Goal: Information Seeking & Learning: Learn about a topic

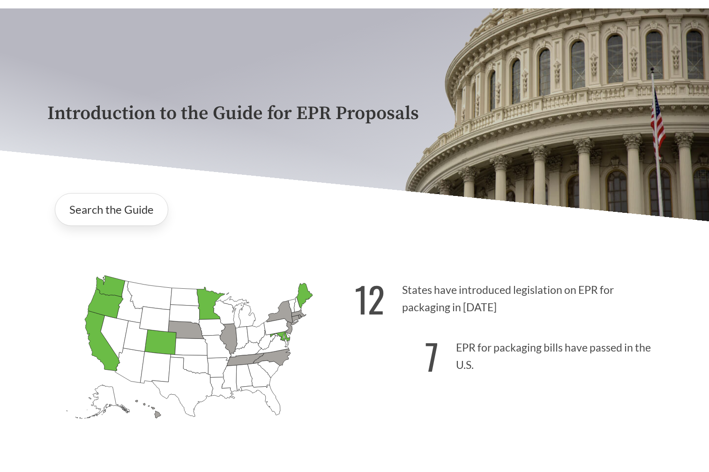
scroll to position [47, 0]
drag, startPoint x: 533, startPoint y: 319, endPoint x: 419, endPoint y: 294, distance: 116.7
click at [419, 294] on p "12 States have introduced legislation on EPR for packaging in [DATE]" at bounding box center [507, 295] width 307 height 58
drag, startPoint x: 419, startPoint y: 294, endPoint x: 509, endPoint y: 309, distance: 91.2
click at [471, 299] on p "12 States have introduced legislation on EPR for packaging in [DATE]" at bounding box center [507, 295] width 307 height 58
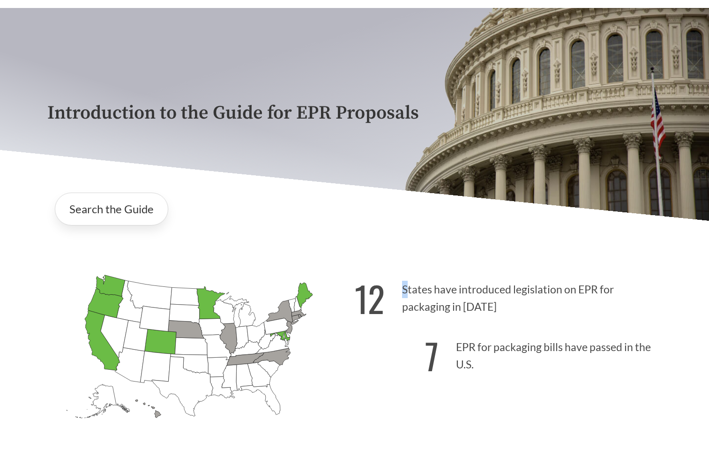
drag, startPoint x: 505, startPoint y: 308, endPoint x: 408, endPoint y: 290, distance: 99.0
click at [408, 290] on p "12 States have introduced legislation on EPR for packaging in [DATE]" at bounding box center [507, 295] width 307 height 58
drag, startPoint x: 408, startPoint y: 290, endPoint x: 425, endPoint y: 293, distance: 17.2
click at [431, 297] on p "12 States have introduced legislation on EPR for packaging in [DATE]" at bounding box center [507, 295] width 307 height 58
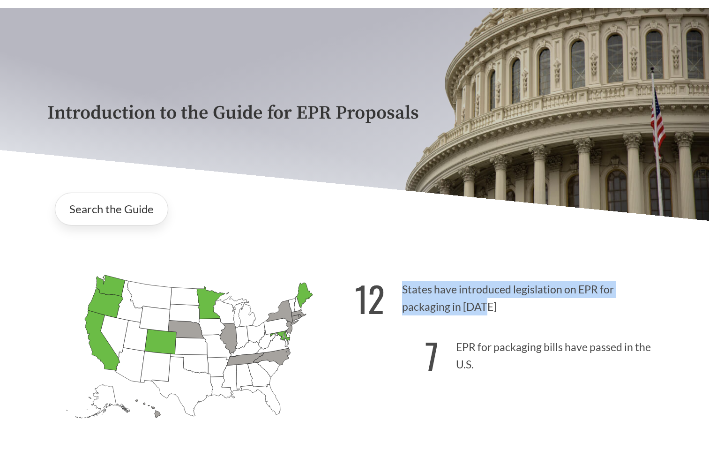
drag, startPoint x: 403, startPoint y: 287, endPoint x: 486, endPoint y: 307, distance: 85.3
click at [486, 307] on p "12 States have introduced legislation on EPR for packaging in [DATE]" at bounding box center [507, 295] width 307 height 58
drag, startPoint x: 490, startPoint y: 309, endPoint x: 427, endPoint y: 304, distance: 63.8
click at [427, 304] on p "12 States have introduced legislation on EPR for packaging in [DATE]" at bounding box center [507, 295] width 307 height 58
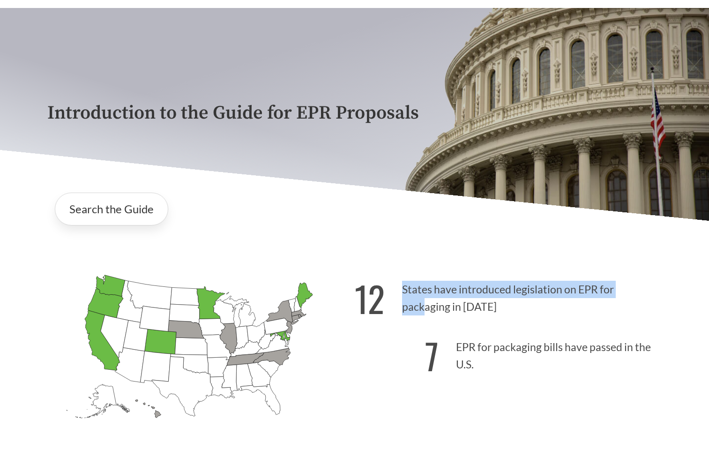
click at [427, 304] on p "12 States have introduced legislation on EPR for packaging in [DATE]" at bounding box center [507, 295] width 307 height 58
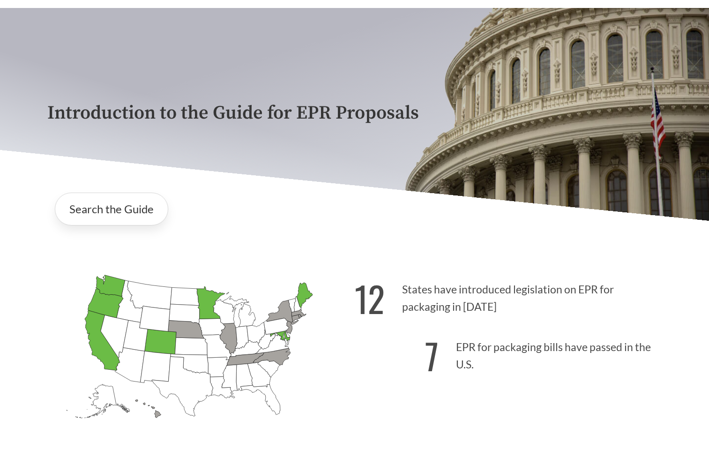
drag, startPoint x: 401, startPoint y: 290, endPoint x: 525, endPoint y: 309, distance: 125.9
click at [525, 309] on p "12 States have introduced legislation on EPR for packaging in [DATE]" at bounding box center [507, 295] width 307 height 58
click at [513, 310] on p "12 States have introduced legislation on EPR for packaging in [DATE]" at bounding box center [507, 295] width 307 height 58
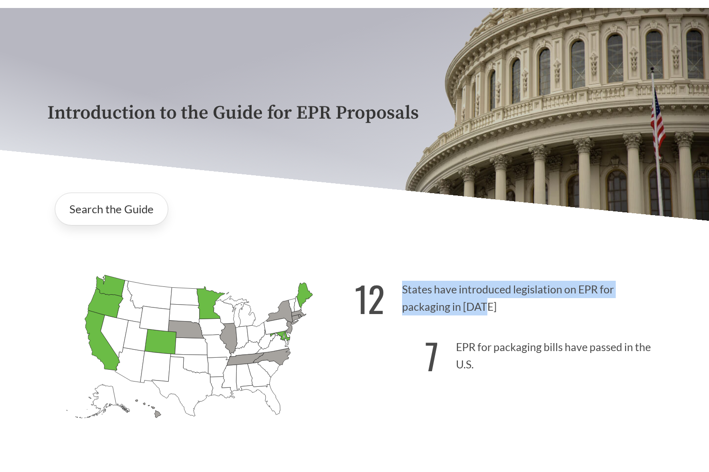
drag, startPoint x: 503, startPoint y: 310, endPoint x: 487, endPoint y: 308, distance: 17.0
click at [487, 308] on p "12 States have introduced legislation on EPR for packaging in [DATE]" at bounding box center [507, 295] width 307 height 58
drag, startPoint x: 487, startPoint y: 309, endPoint x: 418, endPoint y: 296, distance: 69.5
click at [418, 296] on p "12 States have introduced legislation on EPR for packaging in [DATE]" at bounding box center [507, 295] width 307 height 58
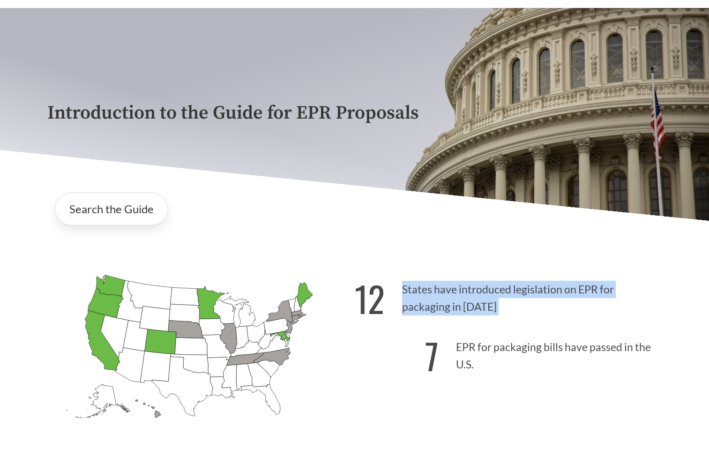
click at [418, 296] on p "12 States have introduced legislation on EPR for packaging in [DATE]" at bounding box center [507, 295] width 307 height 58
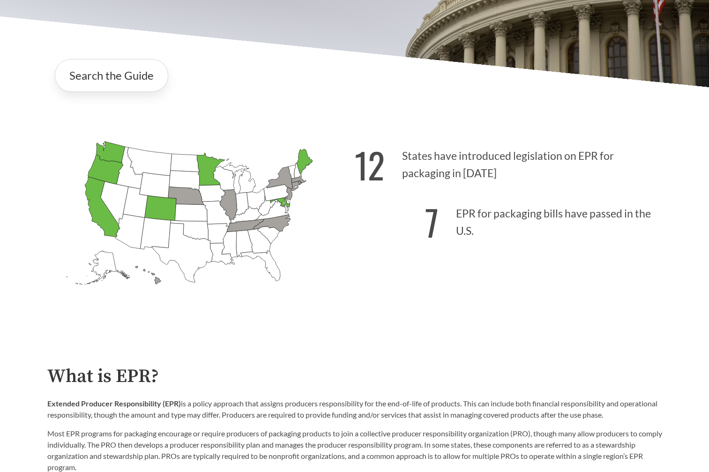
scroll to position [187, 0]
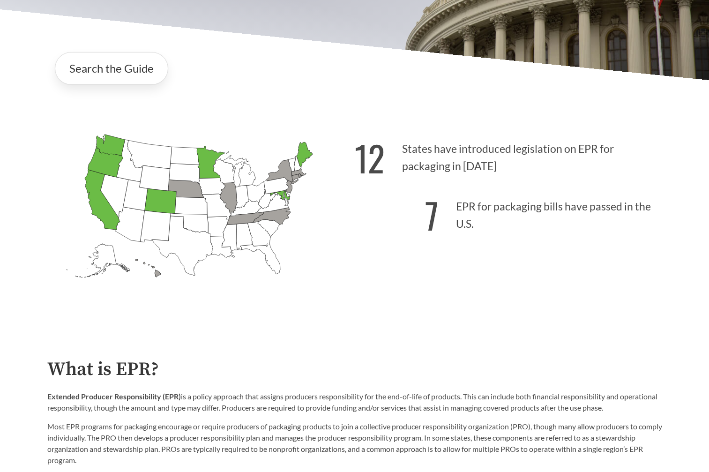
drag, startPoint x: 449, startPoint y: 208, endPoint x: 489, endPoint y: 229, distance: 45.3
click at [489, 229] on p "7 EPR for packaging bills have passed in the U.S." at bounding box center [507, 213] width 307 height 58
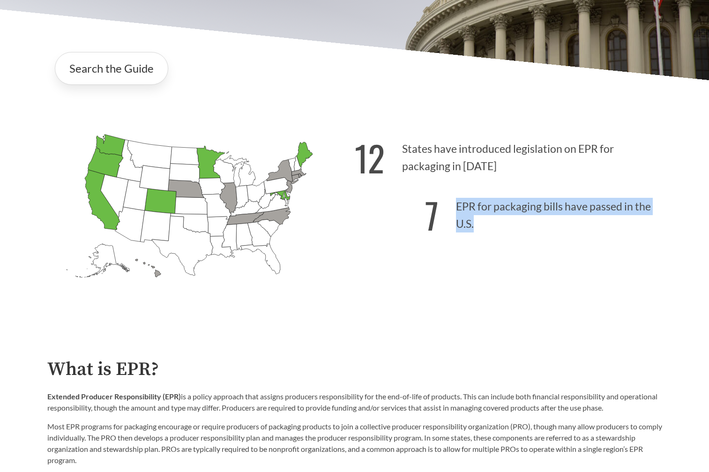
drag, startPoint x: 482, startPoint y: 229, endPoint x: 473, endPoint y: 230, distance: 9.6
click at [473, 230] on p "7 EPR for packaging bills have passed in the U.S." at bounding box center [507, 213] width 307 height 58
click at [476, 232] on p "7 EPR for packaging bills have passed in the U.S." at bounding box center [507, 213] width 307 height 58
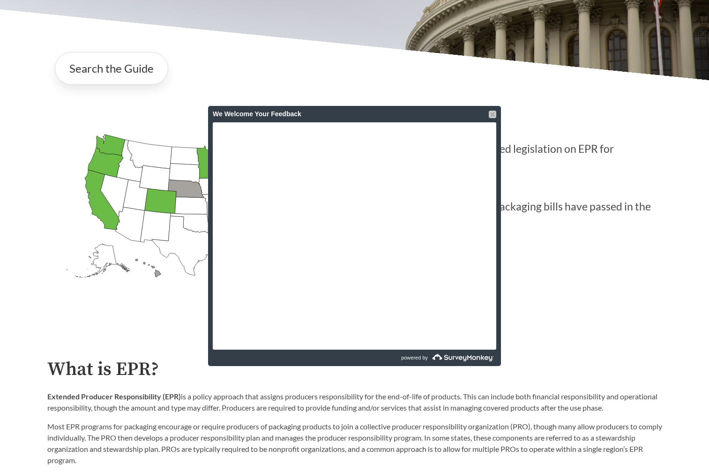
click at [491, 112] on div at bounding box center [491, 114] width 7 height 7
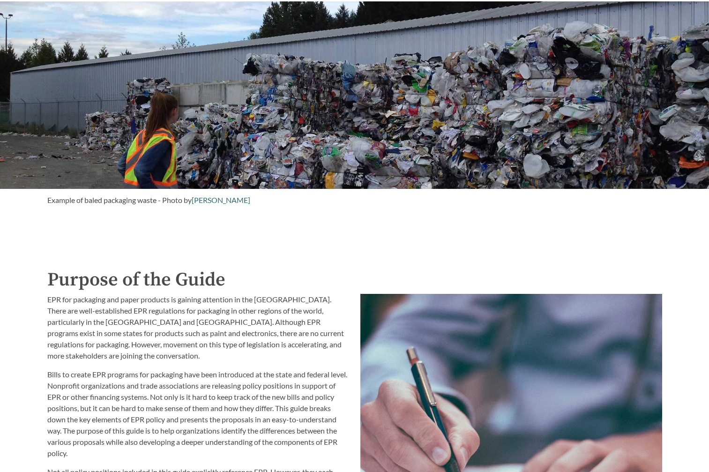
scroll to position [843, 0]
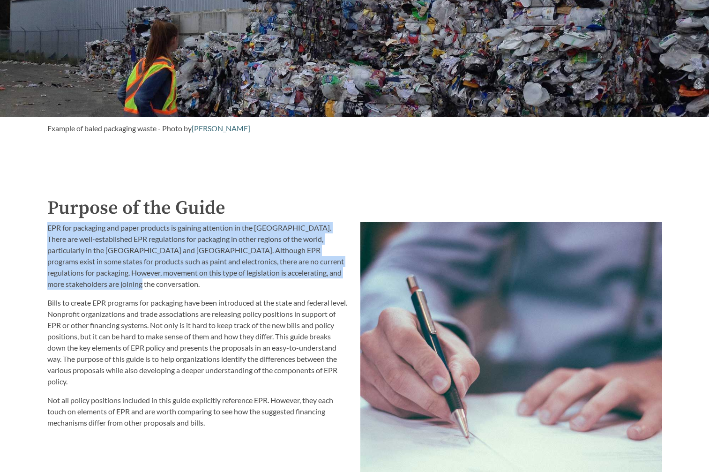
drag, startPoint x: 106, startPoint y: 285, endPoint x: 48, endPoint y: 227, distance: 81.5
click at [48, 227] on p "EPR for packaging and paper products is gaining attention in the [GEOGRAPHIC_DA…" at bounding box center [198, 255] width 302 height 67
drag, startPoint x: 48, startPoint y: 227, endPoint x: 105, endPoint y: 286, distance: 81.5
click at [105, 286] on p "EPR for packaging and paper products is gaining attention in the [GEOGRAPHIC_DA…" at bounding box center [198, 255] width 302 height 67
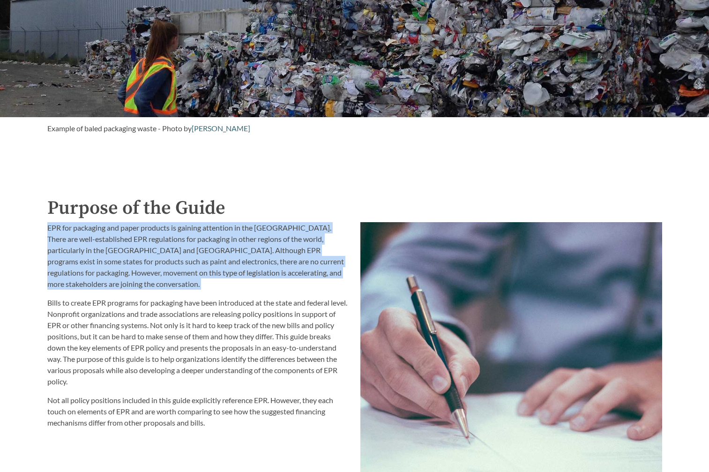
click at [105, 286] on p "EPR for packaging and paper products is gaining attention in the [GEOGRAPHIC_DA…" at bounding box center [198, 255] width 302 height 67
drag, startPoint x: 113, startPoint y: 284, endPoint x: 41, endPoint y: 228, distance: 92.1
drag, startPoint x: 36, startPoint y: 228, endPoint x: 161, endPoint y: 297, distance: 142.3
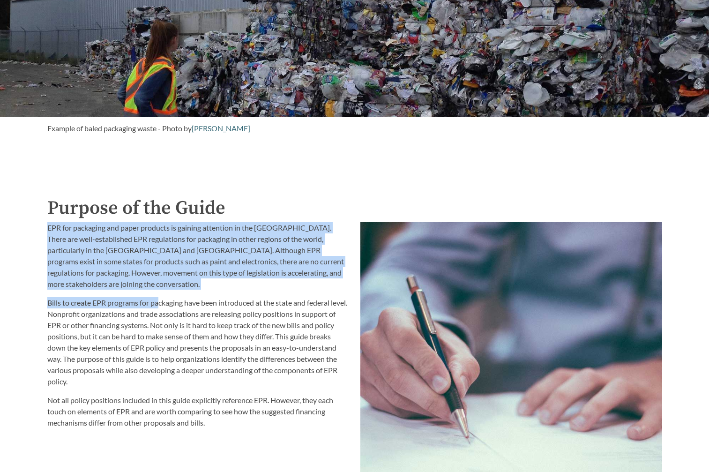
click at [161, 297] on div "Introduction to the Guide for EPR Proposals Search the Guide [US_STATE] Introdu…" at bounding box center [354, 350] width 709 height 2276
click at [161, 297] on div "EPR for packaging and paper products is gaining attention in the [GEOGRAPHIC_DA…" at bounding box center [198, 325] width 302 height 206
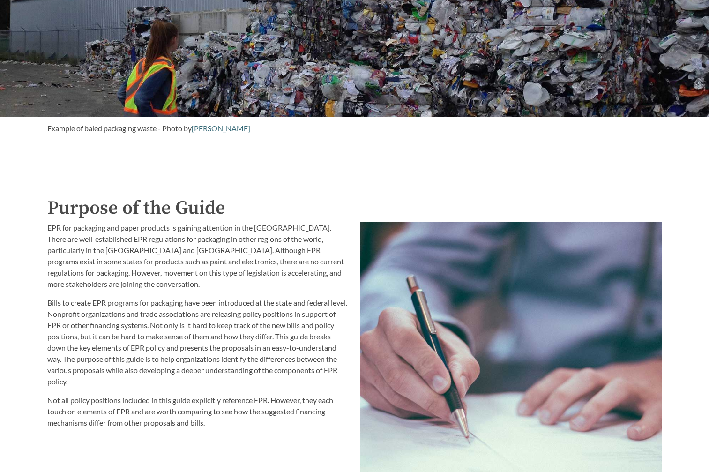
click at [85, 269] on p "EPR for packaging and paper products is gaining attention in the [GEOGRAPHIC_DA…" at bounding box center [198, 255] width 302 height 67
click at [101, 279] on p "EPR for packaging and paper products is gaining attention in the [GEOGRAPHIC_DA…" at bounding box center [198, 255] width 302 height 67
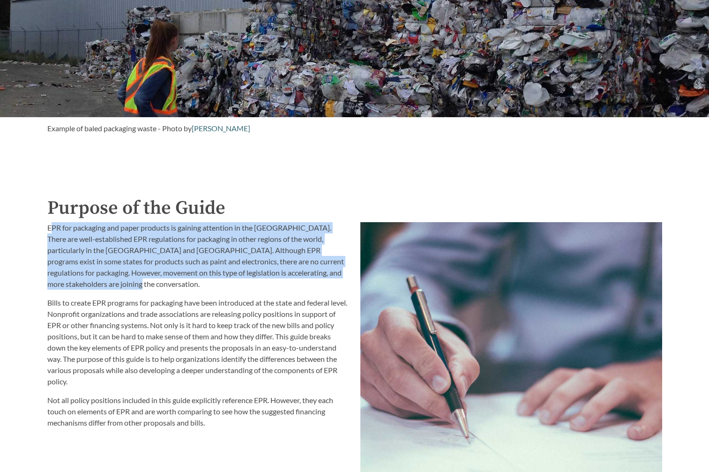
drag, startPoint x: 147, startPoint y: 286, endPoint x: 48, endPoint y: 230, distance: 113.7
click at [48, 230] on p "EPR for packaging and paper products is gaining attention in the [GEOGRAPHIC_DA…" at bounding box center [198, 255] width 302 height 67
drag, startPoint x: 45, startPoint y: 229, endPoint x: 113, endPoint y: 285, distance: 88.4
click at [113, 285] on div "EPR for packaging and paper products is gaining attention in the [GEOGRAPHIC_DA…" at bounding box center [198, 415] width 313 height 399
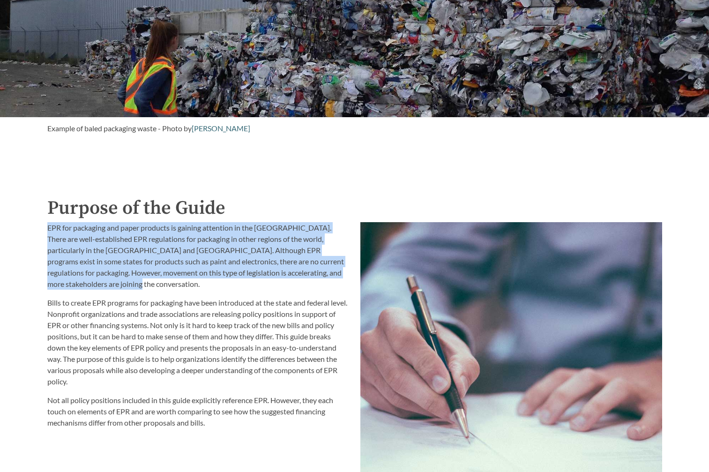
drag, startPoint x: 113, startPoint y: 285, endPoint x: 144, endPoint y: 286, distance: 30.4
click at [113, 285] on p "EPR for packaging and paper products is gaining attention in the [GEOGRAPHIC_DA…" at bounding box center [198, 255] width 302 height 67
drag, startPoint x: 128, startPoint y: 275, endPoint x: 35, endPoint y: 233, distance: 102.3
click at [35, 233] on div "Introduction to the Guide for EPR Proposals Search the Guide [US_STATE] Introdu…" at bounding box center [354, 350] width 709 height 2276
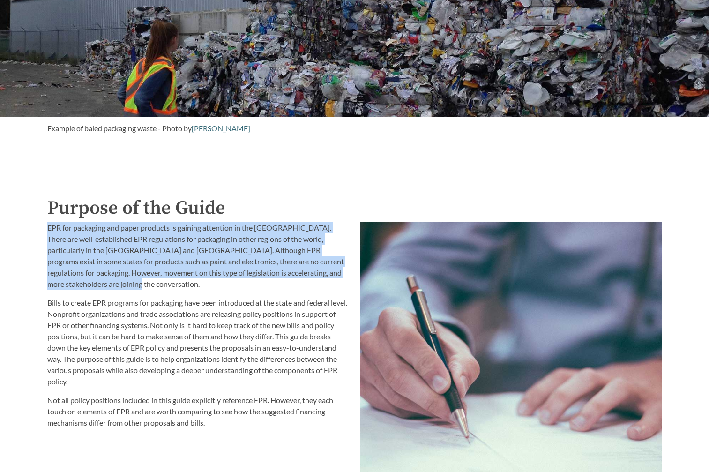
drag, startPoint x: 32, startPoint y: 227, endPoint x: 126, endPoint y: 287, distance: 111.2
click at [126, 287] on div "Introduction to the Guide for EPR Proposals Search the Guide [US_STATE] Introdu…" at bounding box center [354, 350] width 709 height 2276
drag, startPoint x: 126, startPoint y: 287, endPoint x: 148, endPoint y: 287, distance: 22.0
click at [126, 287] on p "EPR for packaging and paper products is gaining attention in the [GEOGRAPHIC_DA…" at bounding box center [198, 255] width 302 height 67
drag, startPoint x: 148, startPoint y: 287, endPoint x: 29, endPoint y: 227, distance: 133.6
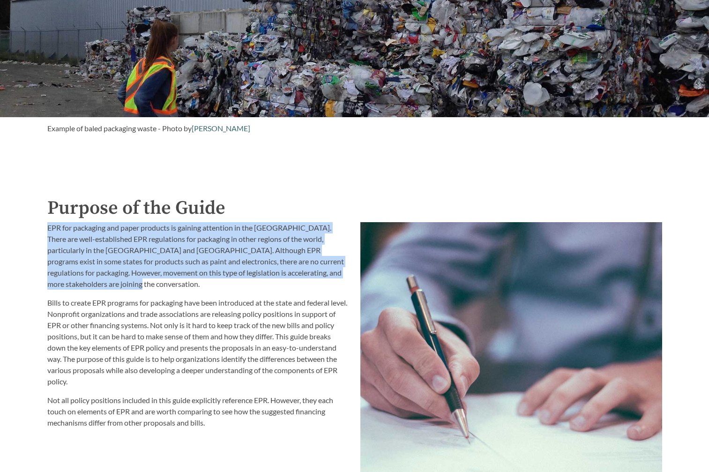
click at [29, 227] on div "Introduction to the Guide for EPR Proposals Search the Guide [US_STATE] Introdu…" at bounding box center [354, 350] width 709 height 2276
drag, startPoint x: 19, startPoint y: 232, endPoint x: 128, endPoint y: 297, distance: 126.4
click at [128, 297] on div "Introduction to the Guide for EPR Proposals Search the Guide [US_STATE] Introdu…" at bounding box center [354, 350] width 709 height 2276
drag, startPoint x: 128, startPoint y: 297, endPoint x: 118, endPoint y: 280, distance: 19.8
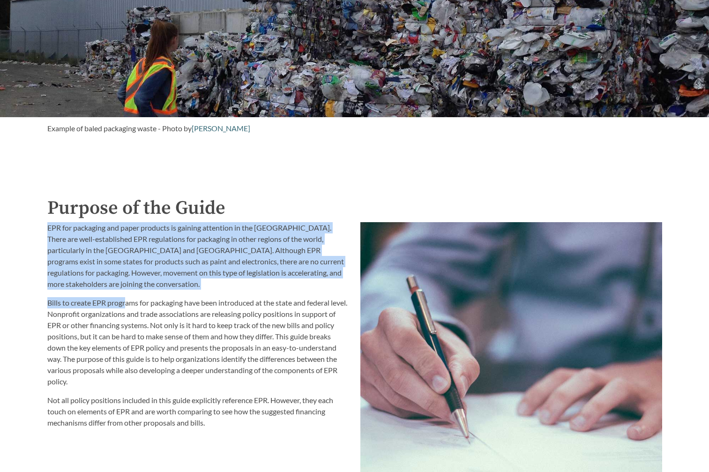
click at [121, 281] on p "EPR for packaging and paper products is gaining attention in the [GEOGRAPHIC_DA…" at bounding box center [198, 255] width 302 height 67
drag, startPoint x: 118, startPoint y: 280, endPoint x: 46, endPoint y: 226, distance: 89.6
click at [46, 226] on div "EPR for packaging and paper products is gaining attention in the [GEOGRAPHIC_DA…" at bounding box center [198, 415] width 313 height 399
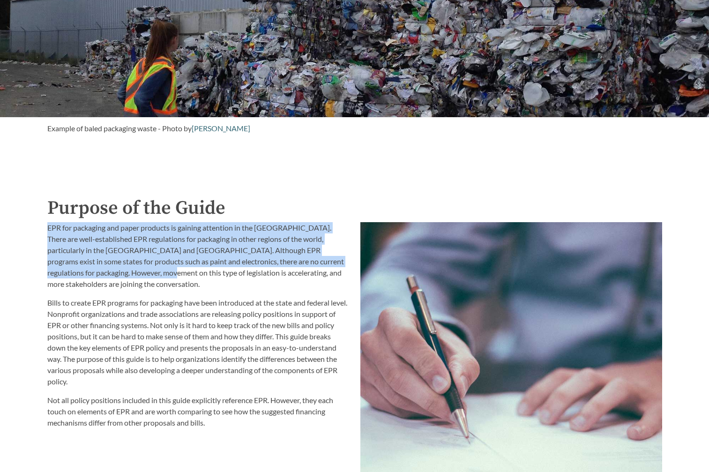
drag, startPoint x: 46, startPoint y: 226, endPoint x: 118, endPoint y: 280, distance: 90.1
click at [118, 280] on div "EPR for packaging and paper products is gaining attention in the [GEOGRAPHIC_DA…" at bounding box center [198, 415] width 313 height 399
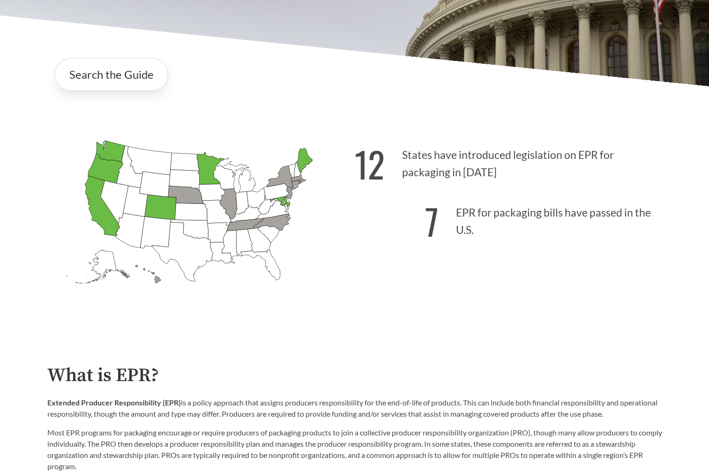
scroll to position [234, 0]
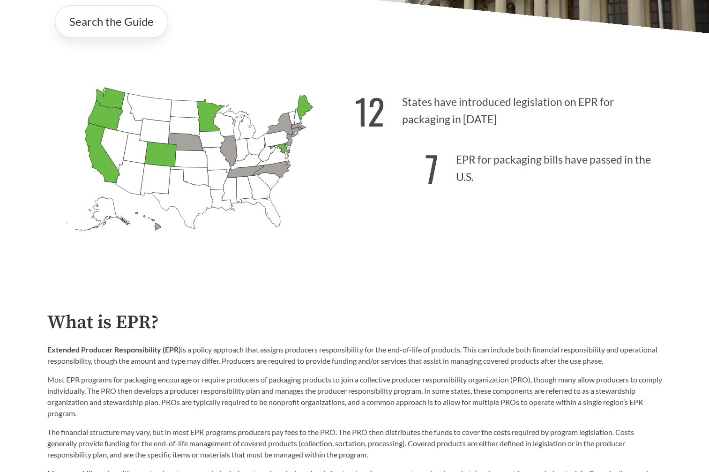
drag, startPoint x: 487, startPoint y: 179, endPoint x: 451, endPoint y: 169, distance: 38.0
click at [451, 169] on p "7 EPR for packaging bills have passed in the U.S." at bounding box center [507, 166] width 307 height 58
click at [536, 193] on p "7 EPR for packaging bills have passed in the U.S." at bounding box center [507, 166] width 307 height 58
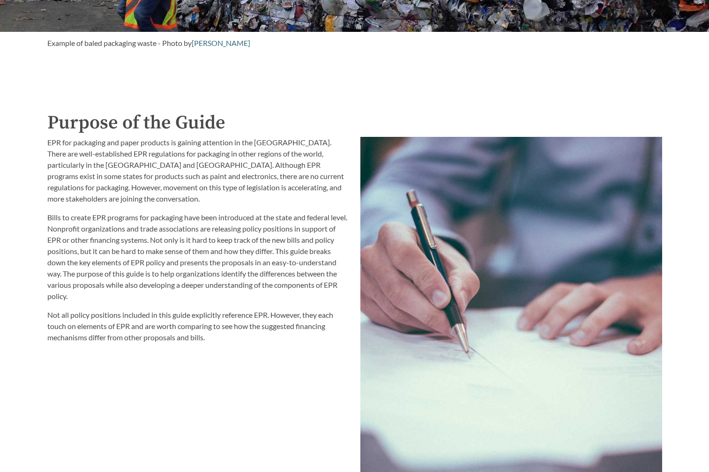
scroll to position [937, 0]
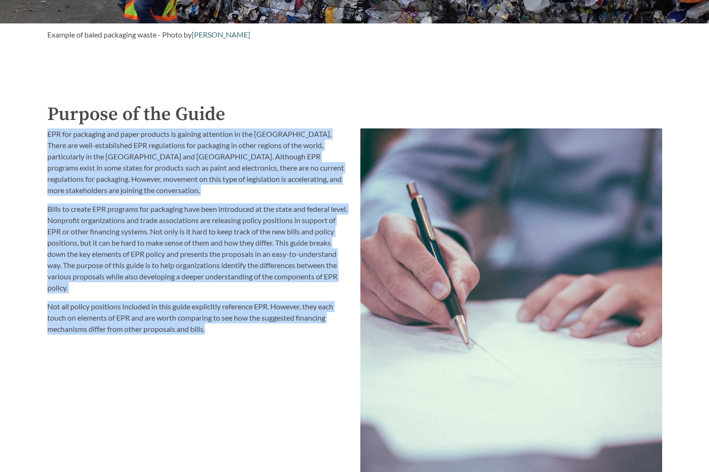
drag, startPoint x: 218, startPoint y: 330, endPoint x: 45, endPoint y: 137, distance: 259.4
click at [45, 137] on div "EPR for packaging and paper products is gaining attention in the [GEOGRAPHIC_DA…" at bounding box center [198, 322] width 313 height 399
drag, startPoint x: 44, startPoint y: 133, endPoint x: 230, endPoint y: 331, distance: 272.0
click at [230, 331] on div "EPR for packaging and paper products is gaining attention in the [GEOGRAPHIC_DA…" at bounding box center [198, 322] width 313 height 399
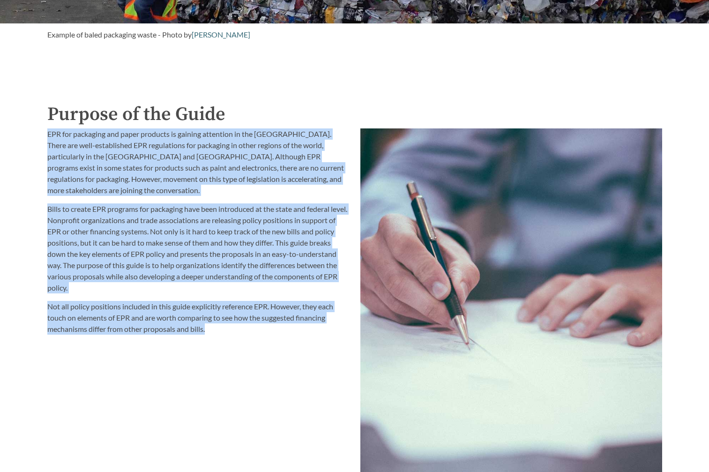
drag, startPoint x: 230, startPoint y: 331, endPoint x: 238, endPoint y: 332, distance: 8.1
click at [230, 331] on p "Not all policy positions included in this guide explicitly reference EPR. Howev…" at bounding box center [198, 318] width 302 height 34
drag, startPoint x: 238, startPoint y: 332, endPoint x: 37, endPoint y: 133, distance: 284.1
click at [37, 133] on div "Introduction to the Guide for EPR Proposals Search the Guide [US_STATE] Introdu…" at bounding box center [354, 256] width 709 height 2276
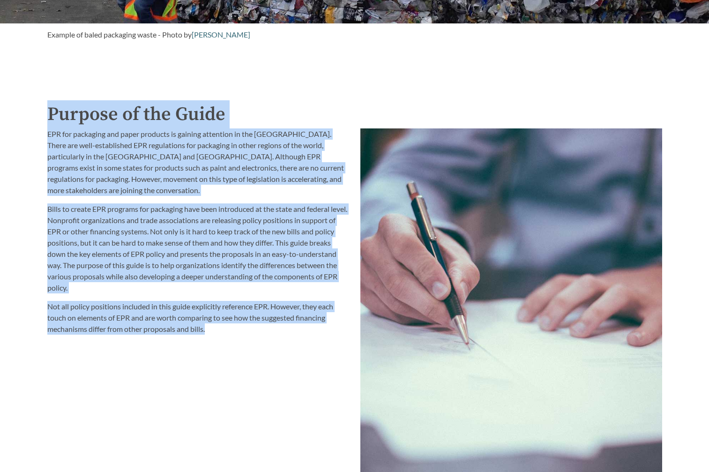
drag, startPoint x: 36, startPoint y: 129, endPoint x: 250, endPoint y: 331, distance: 293.8
click at [250, 331] on div "Introduction to the Guide for EPR Proposals Search the Guide [US_STATE] Introdu…" at bounding box center [354, 256] width 709 height 2276
click at [250, 331] on p "Not all policy positions included in this guide explicitly reference EPR. Howev…" at bounding box center [198, 318] width 302 height 34
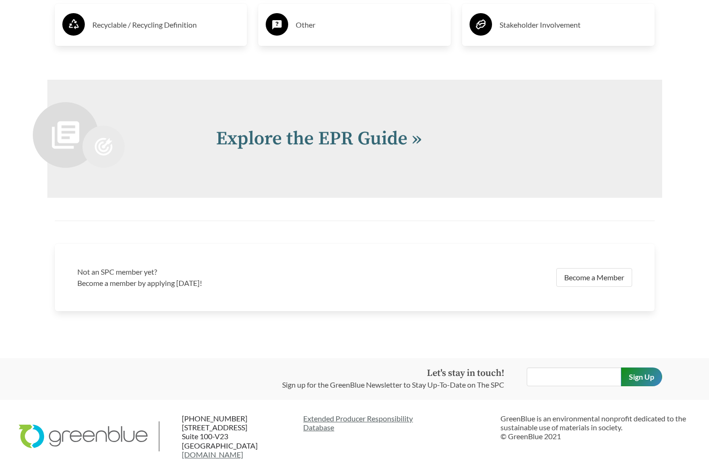
scroll to position [1976, 0]
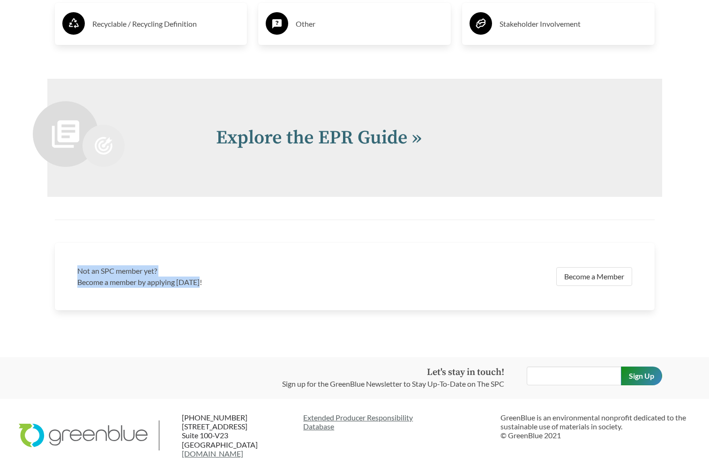
drag, startPoint x: 74, startPoint y: 270, endPoint x: 238, endPoint y: 287, distance: 164.8
click at [238, 287] on div "Not an SPC member yet? Become a member by applying [DATE]!" at bounding box center [213, 276] width 283 height 34
click at [238, 287] on p "Become a member by applying [DATE]!" at bounding box center [213, 281] width 272 height 11
drag, startPoint x: 243, startPoint y: 285, endPoint x: 78, endPoint y: 268, distance: 165.6
click at [78, 268] on div "Not an SPC member yet? Become a member by applying [DATE]!" at bounding box center [213, 276] width 283 height 34
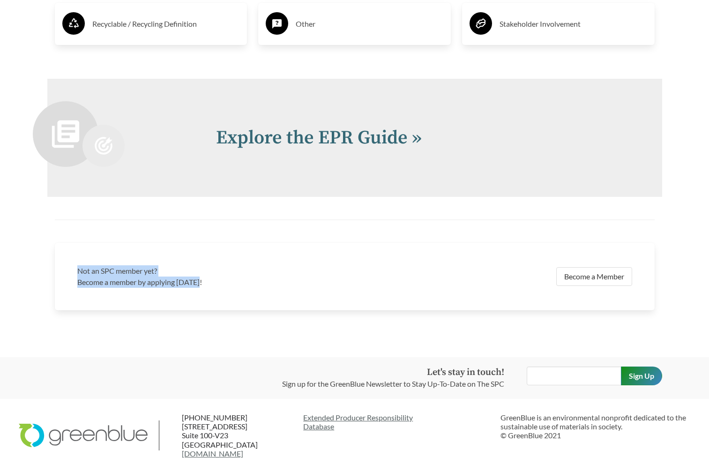
click at [207, 283] on p "Become a member by applying [DATE]!" at bounding box center [213, 281] width 272 height 11
drag, startPoint x: 225, startPoint y: 283, endPoint x: 72, endPoint y: 262, distance: 155.0
click at [72, 262] on div "Not an SPC member yet? Become a member by applying [DATE]!" at bounding box center [213, 276] width 283 height 34
drag, startPoint x: 71, startPoint y: 272, endPoint x: 217, endPoint y: 281, distance: 146.8
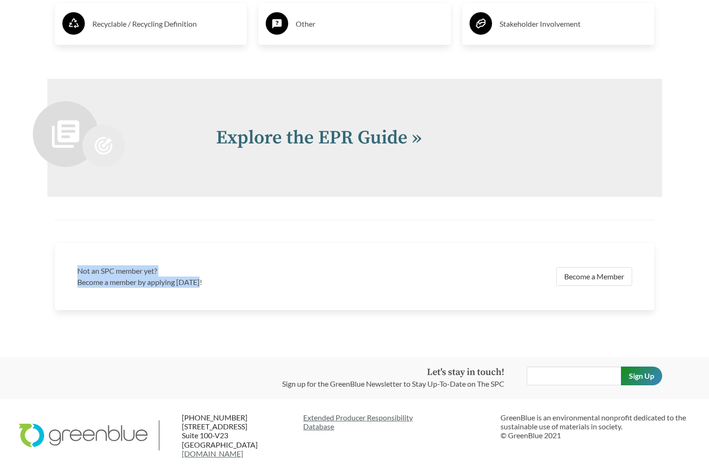
click at [217, 281] on div "Not an SPC member yet? Become a member by applying [DATE]! Become a Member" at bounding box center [354, 276] width 599 height 67
click at [217, 281] on p "Become a member by applying [DATE]!" at bounding box center [213, 281] width 272 height 11
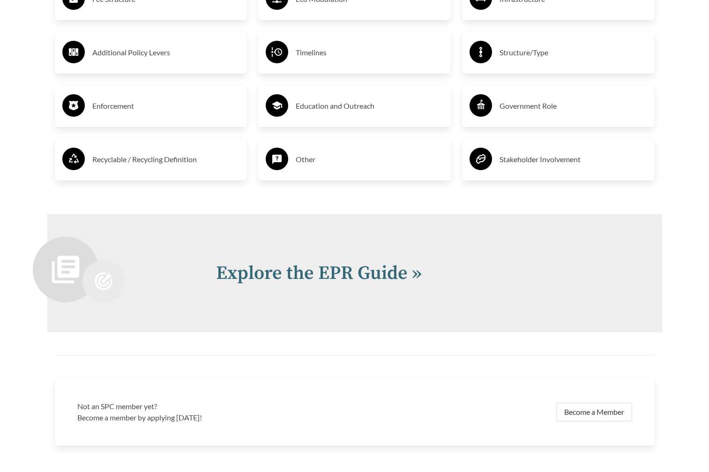
scroll to position [1789, 0]
